Goal: Information Seeking & Learning: Understand process/instructions

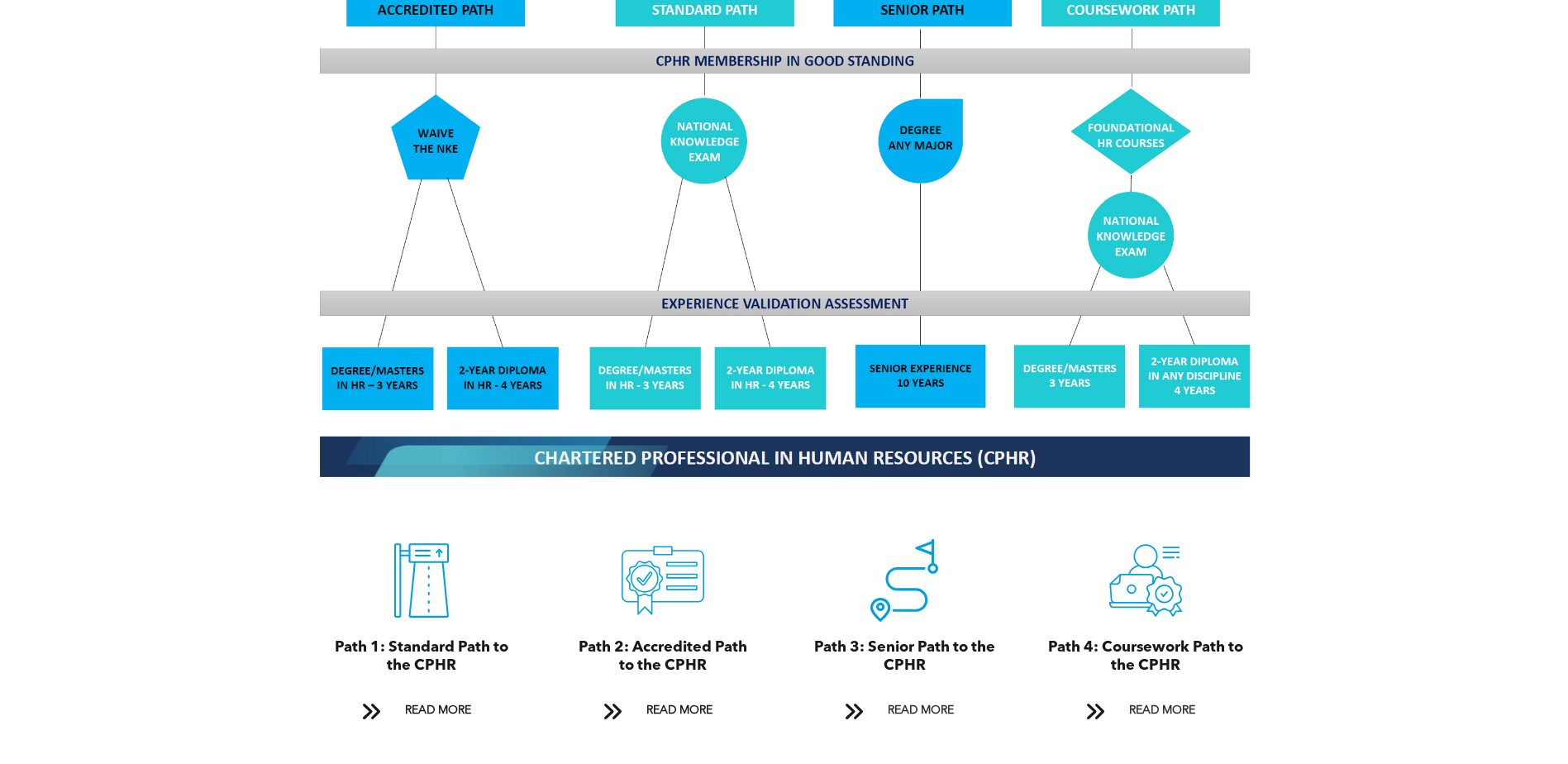
scroll to position [1570, 0]
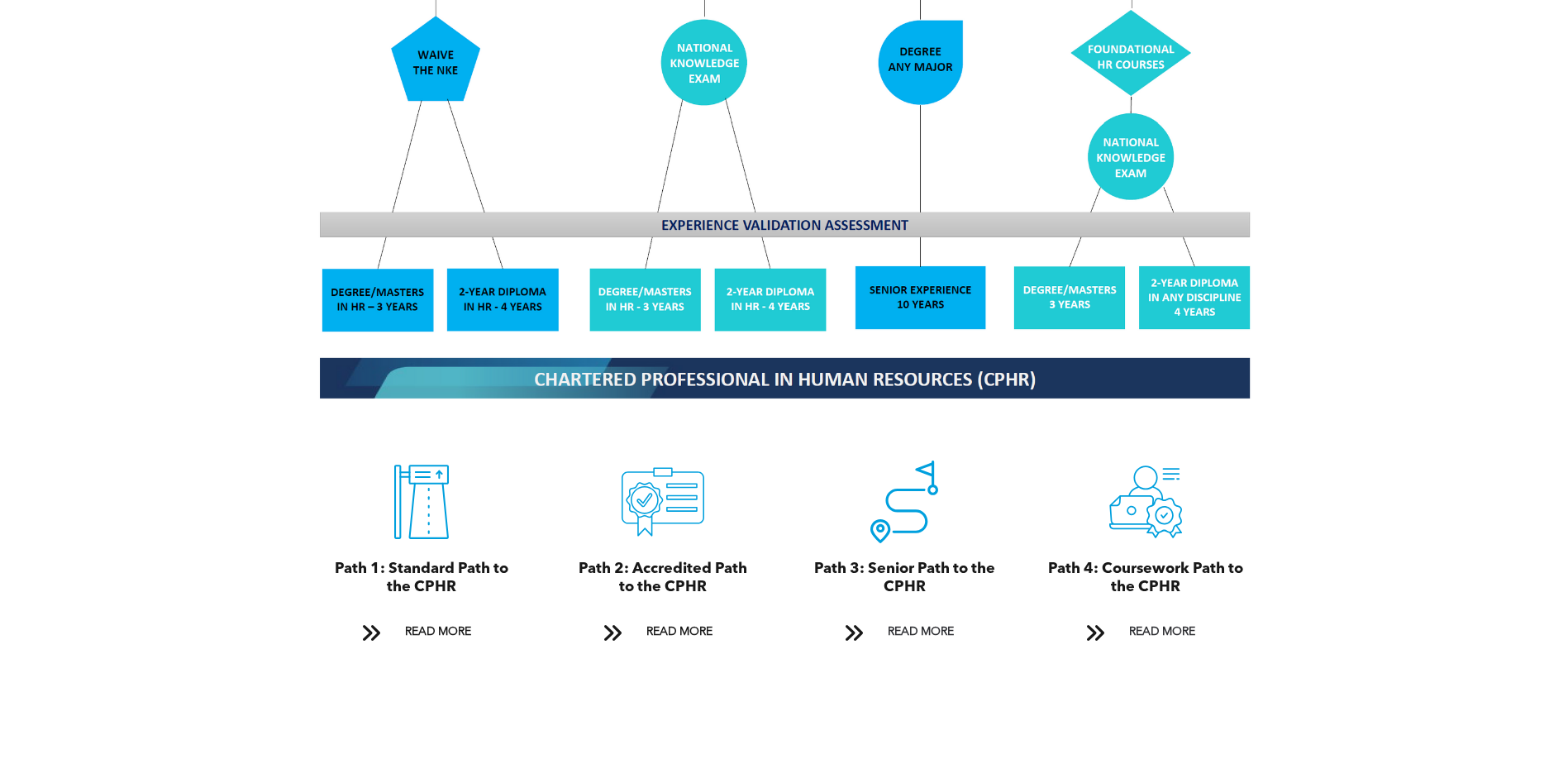
click at [900, 280] on img at bounding box center [784, 122] width 957 height 576
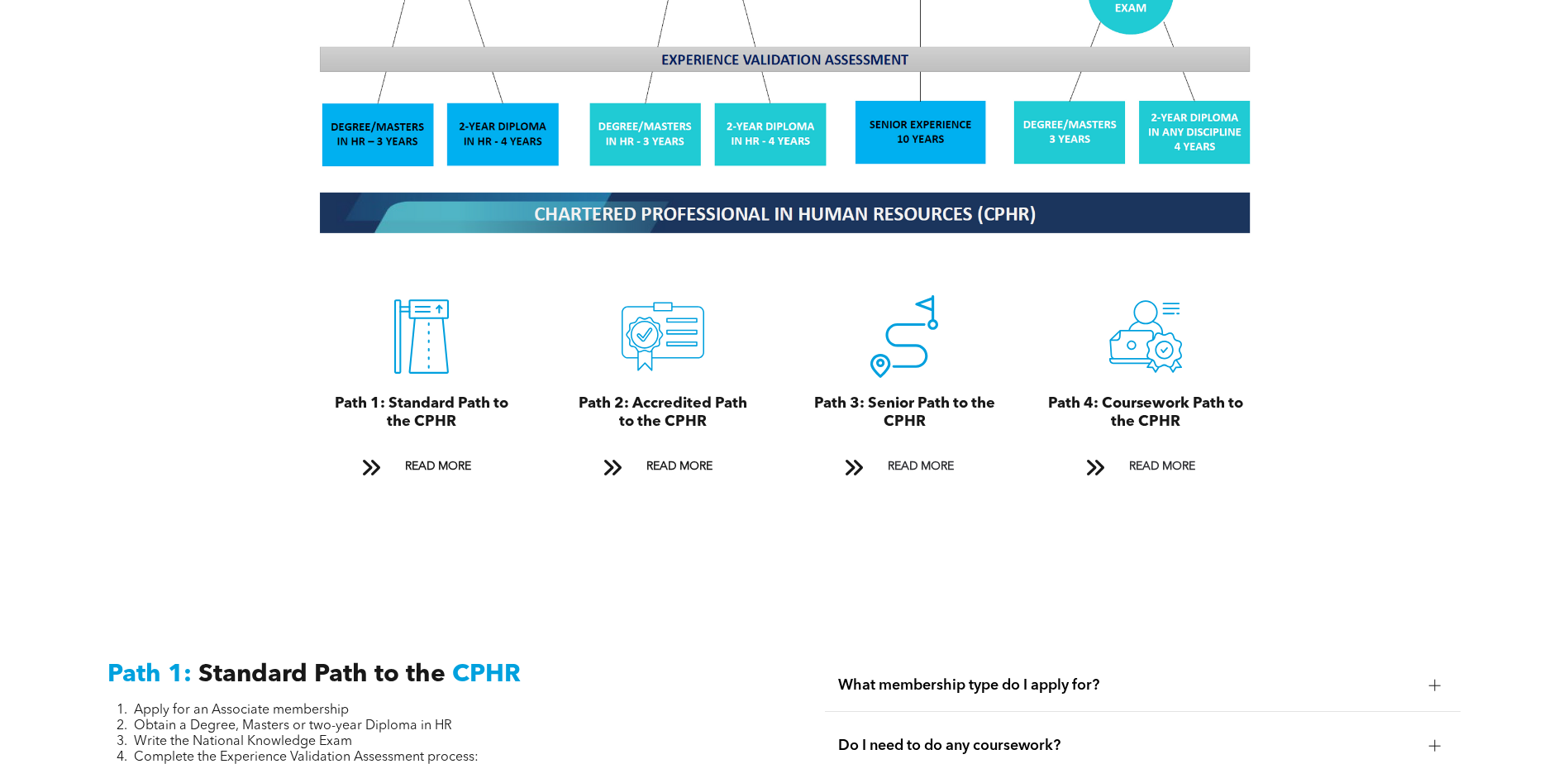
scroll to position [1819, 0]
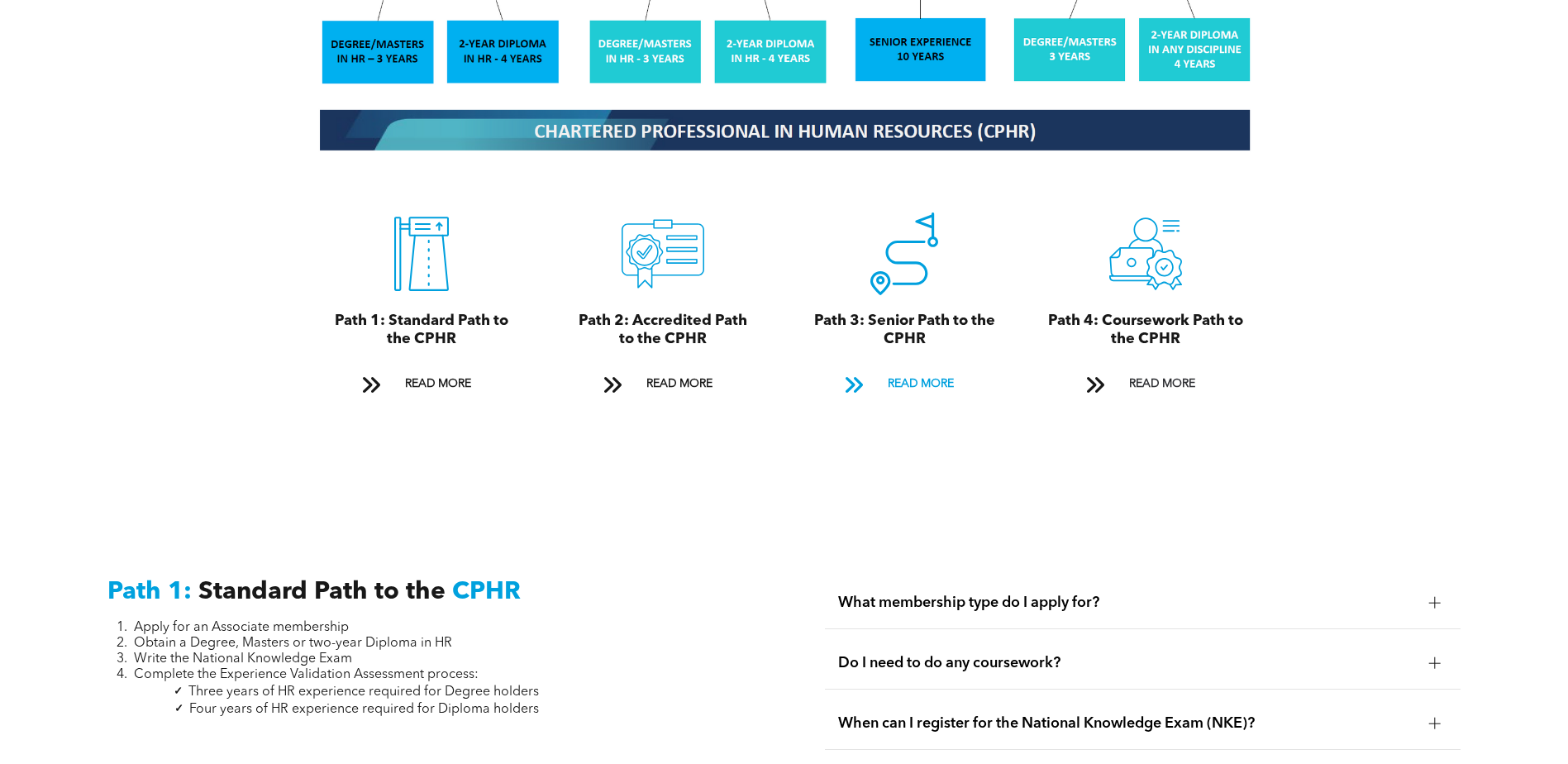
click at [918, 369] on span "READ MORE" at bounding box center [920, 384] width 77 height 30
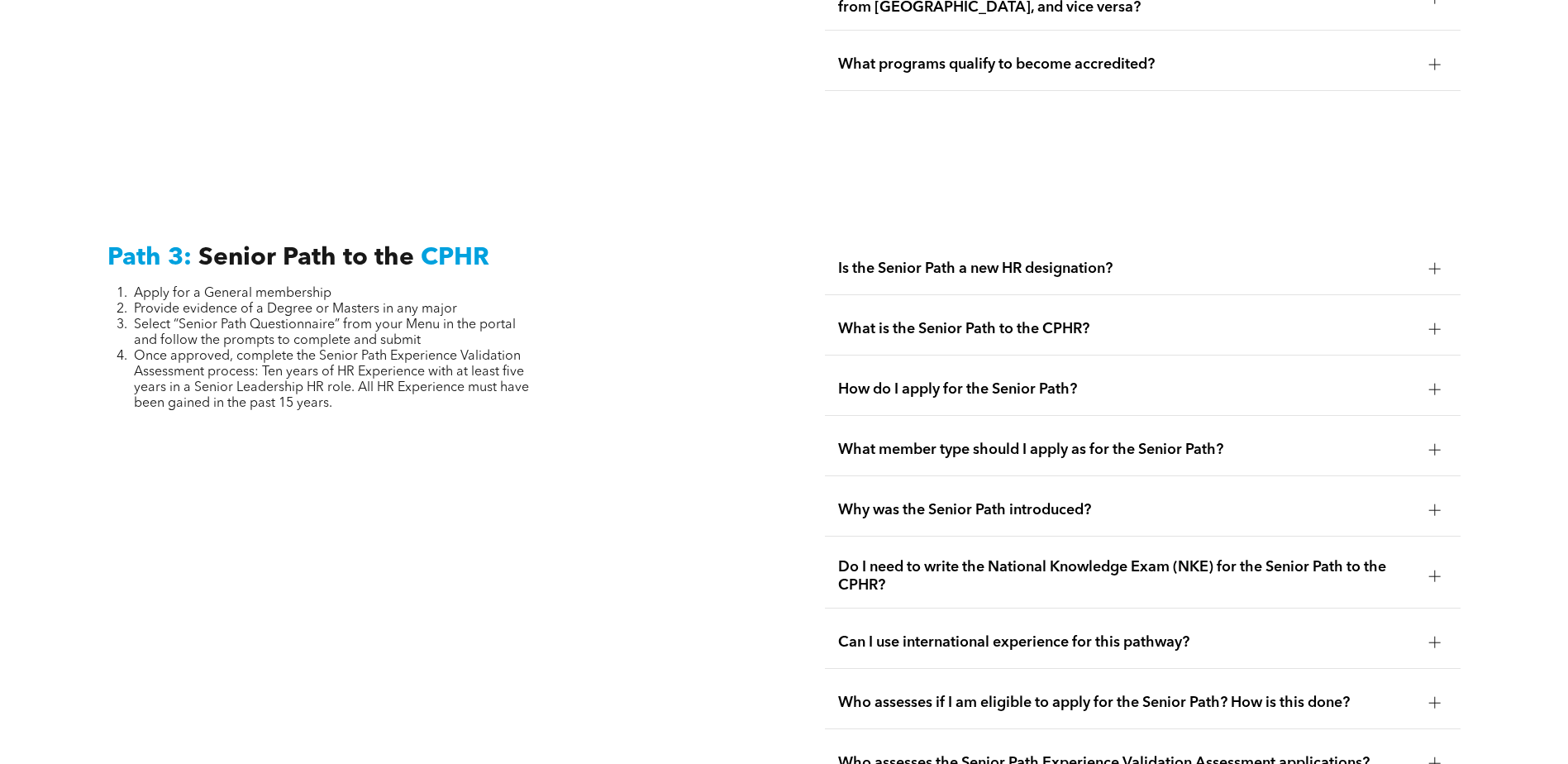
scroll to position [4151, 0]
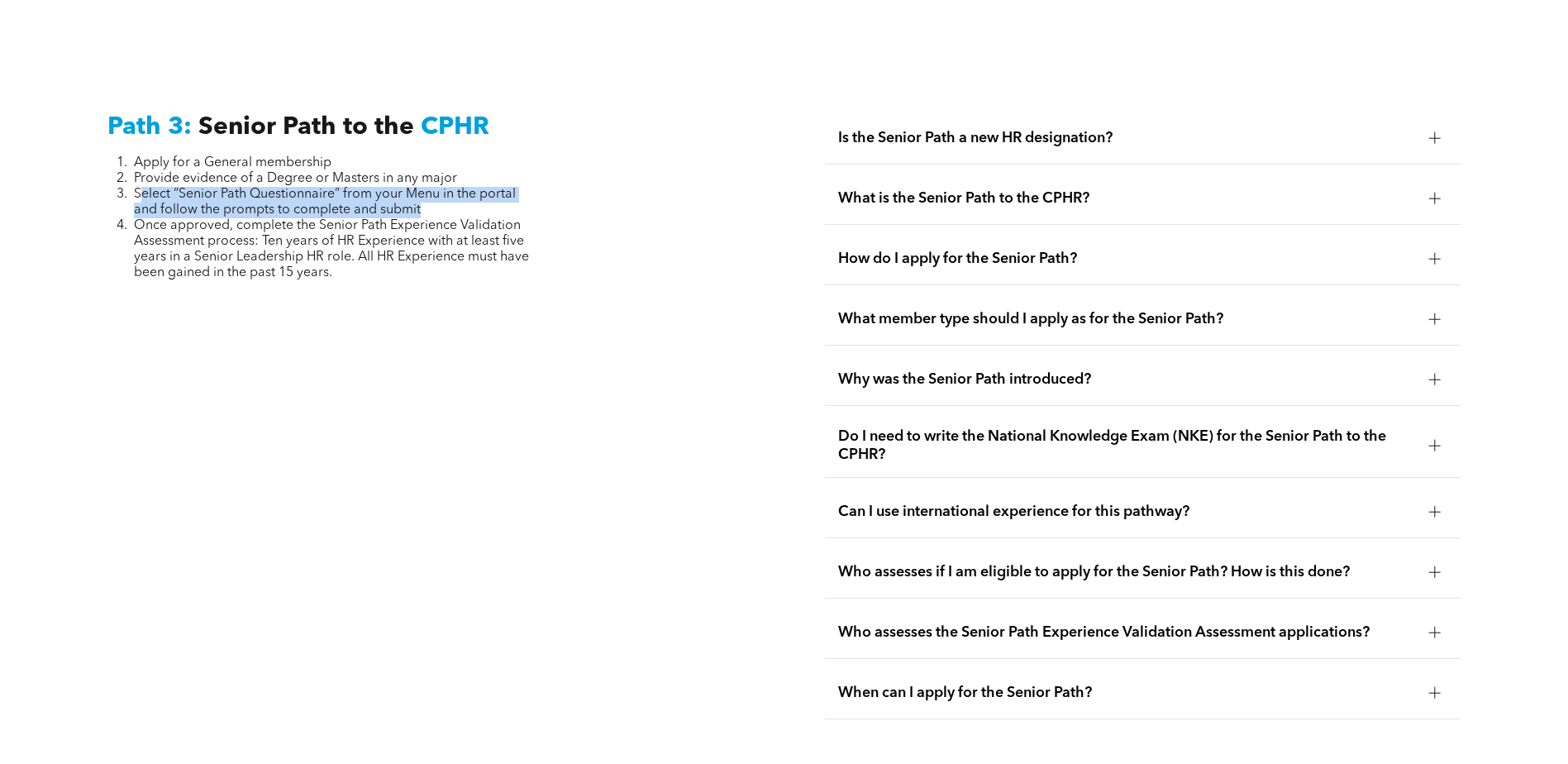
drag, startPoint x: 138, startPoint y: 159, endPoint x: 432, endPoint y: 167, distance: 294.1
click at [432, 187] on li "Select “Senior Path Questionnaire” from your Menu in the portal and follow the …" at bounding box center [336, 202] width 404 height 31
drag, startPoint x: 432, startPoint y: 167, endPoint x: 428, endPoint y: 307, distance: 140.1
click at [433, 317] on div "Path 3: Senior Path to the CPHR Apply for a General membership Provide evidence…" at bounding box center [425, 415] width 662 height 633
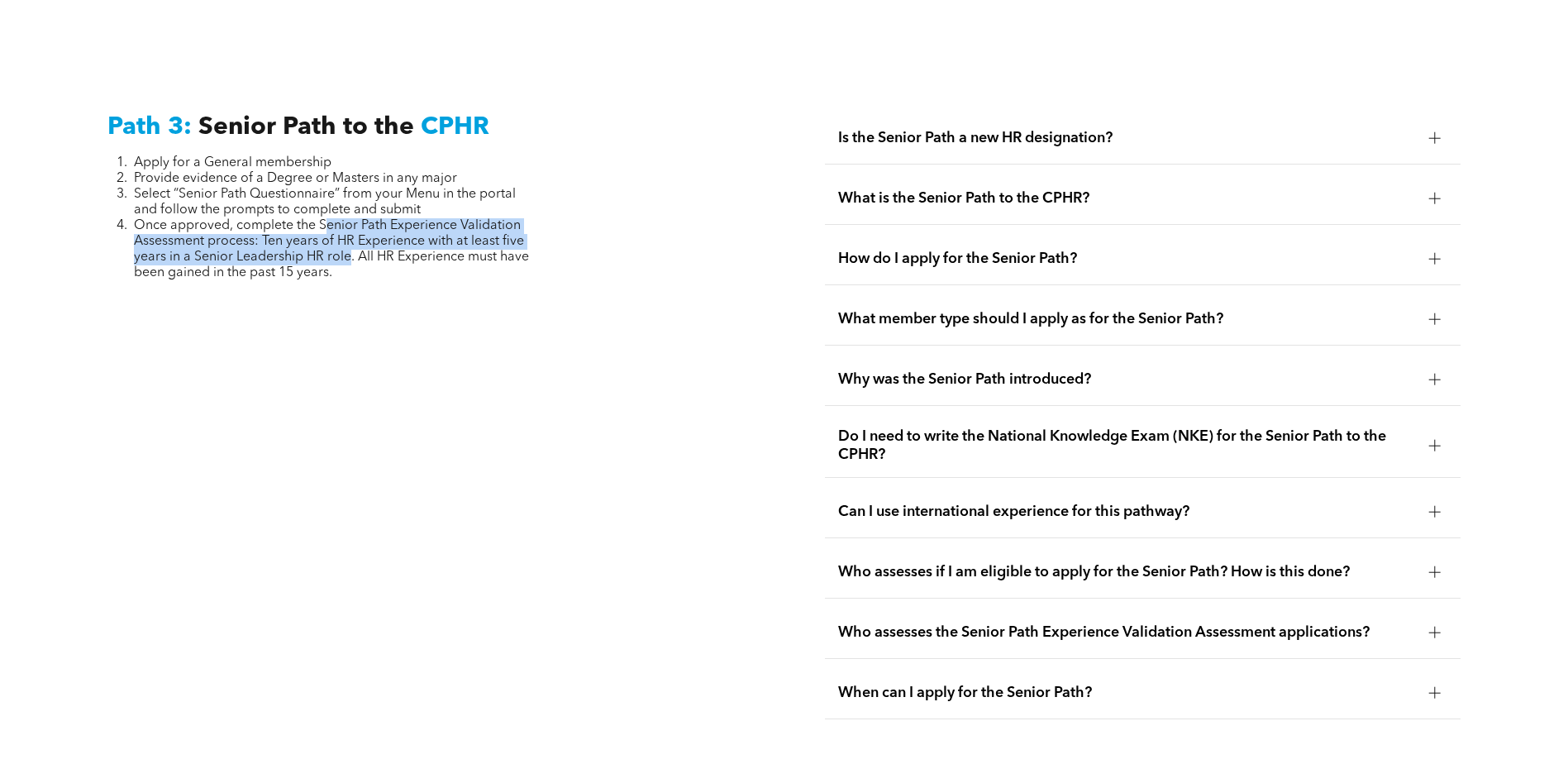
drag, startPoint x: 324, startPoint y: 188, endPoint x: 351, endPoint y: 218, distance: 40.4
click at [351, 219] on span "Once approved, complete the Senior Path Experience Validation Assessment proces…" at bounding box center [331, 249] width 395 height 60
drag, startPoint x: 351, startPoint y: 218, endPoint x: 343, endPoint y: 219, distance: 8.1
copy span "enior Path Experience Validation Assessment process: Ten years of HR Experience…"
